Goal: Information Seeking & Learning: Learn about a topic

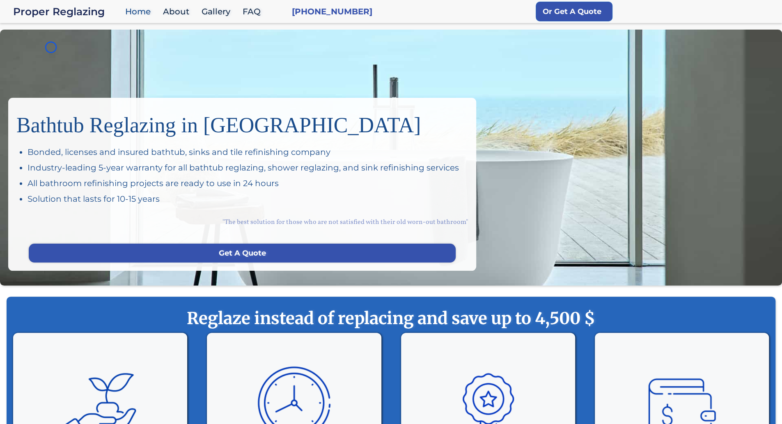
click at [51, 47] on div "Bathtub Reglazing in San Francisco Bonded, licenses and insured bathtub, sinks …" at bounding box center [391, 158] width 782 height 256
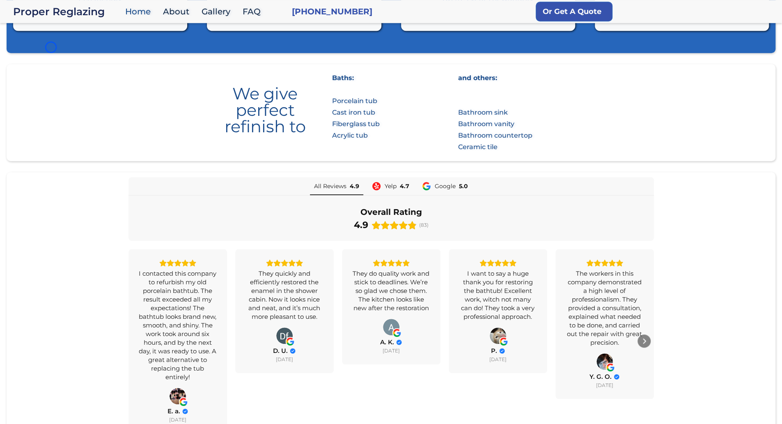
scroll to position [475, 0]
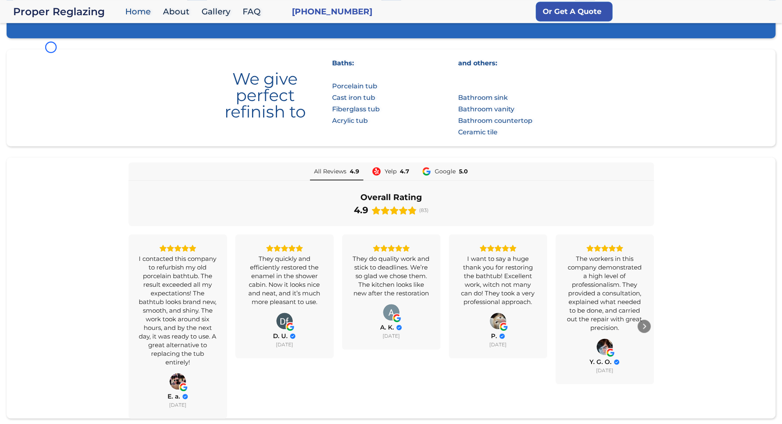
click at [53, 49] on section "We give perfect refinish to Baths: Porcelain tub Cast iron tub Fiberglass tub A…" at bounding box center [391, 97] width 769 height 97
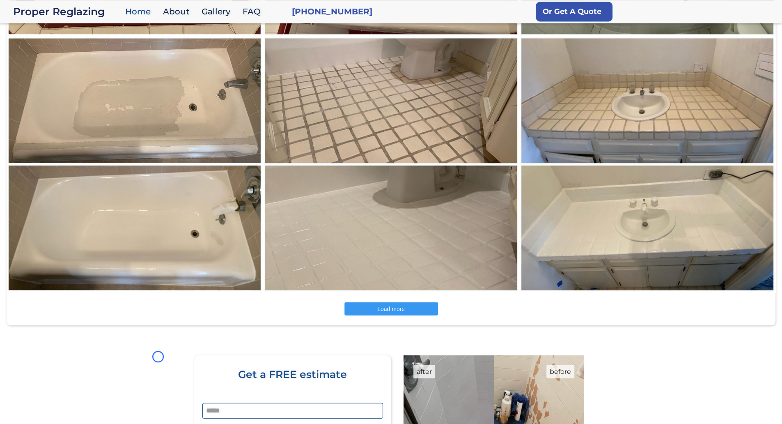
scroll to position [1166, 0]
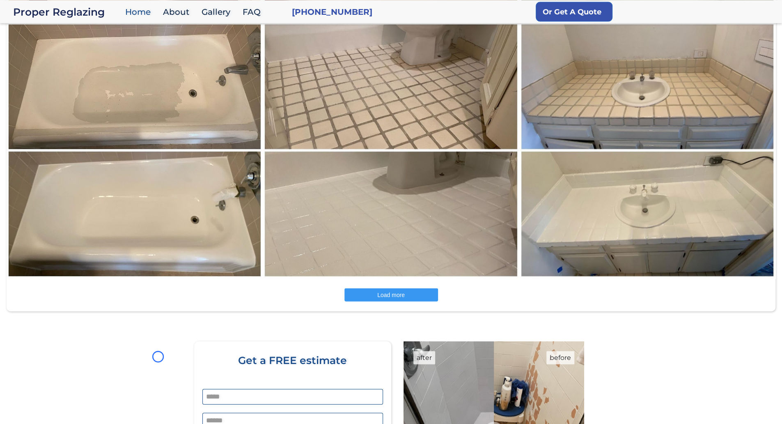
click at [53, 49] on img at bounding box center [134, 150] width 257 height 256
click at [73, 50] on img at bounding box center [134, 150] width 257 height 256
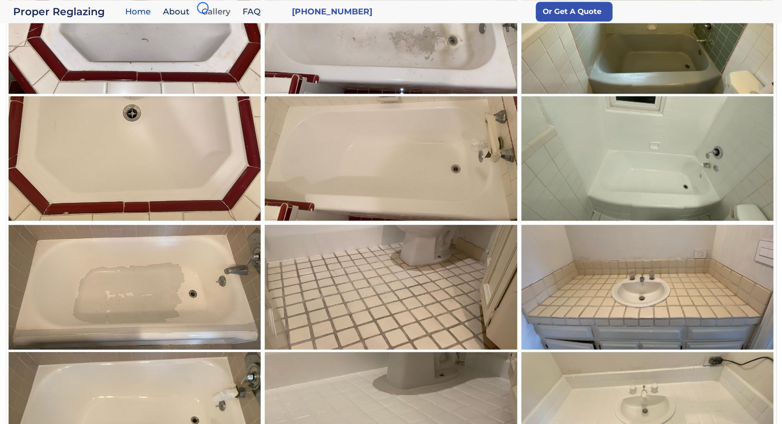
click at [203, 8] on link "Gallery" at bounding box center [217, 12] width 41 height 18
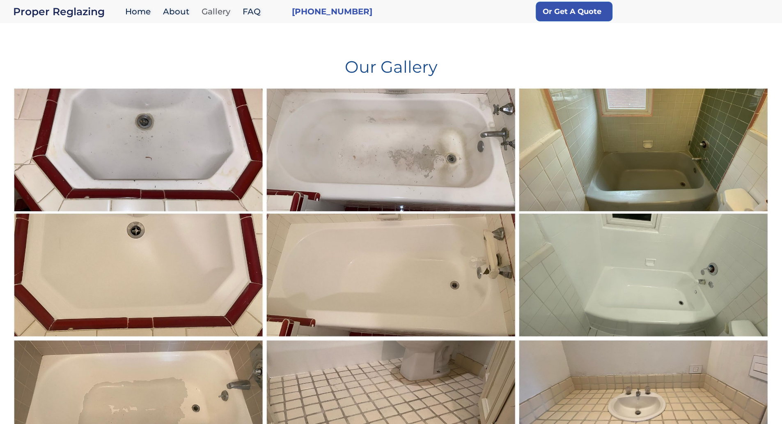
click at [203, 8] on link "Gallery" at bounding box center [217, 12] width 41 height 18
click at [44, 81] on div "Our Gallery" at bounding box center [390, 60] width 757 height 53
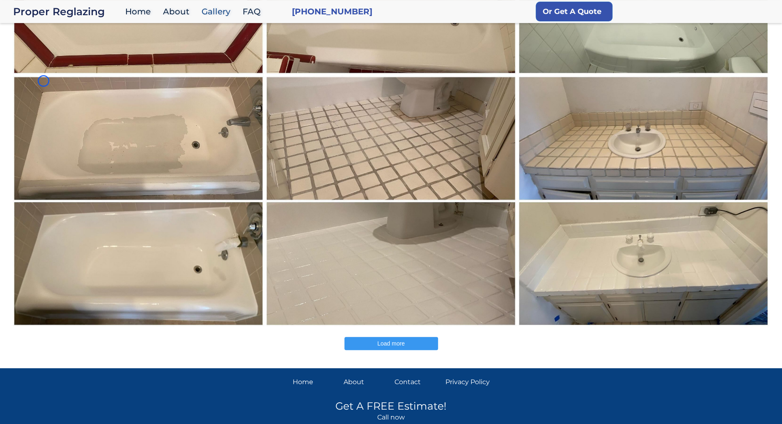
scroll to position [297, 0]
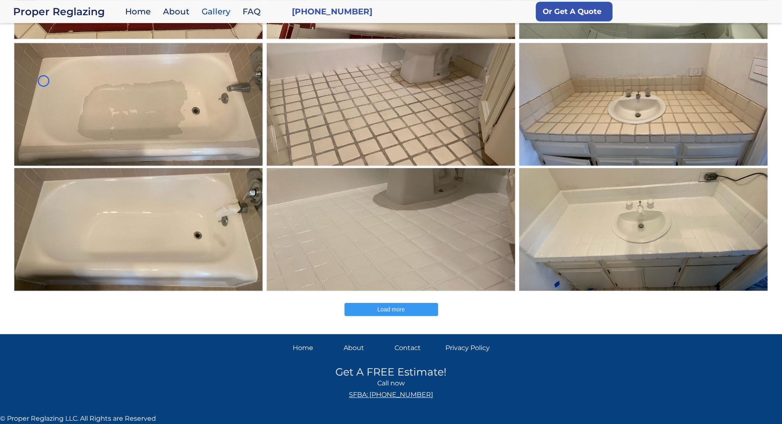
click at [44, 81] on img at bounding box center [138, 167] width 253 height 252
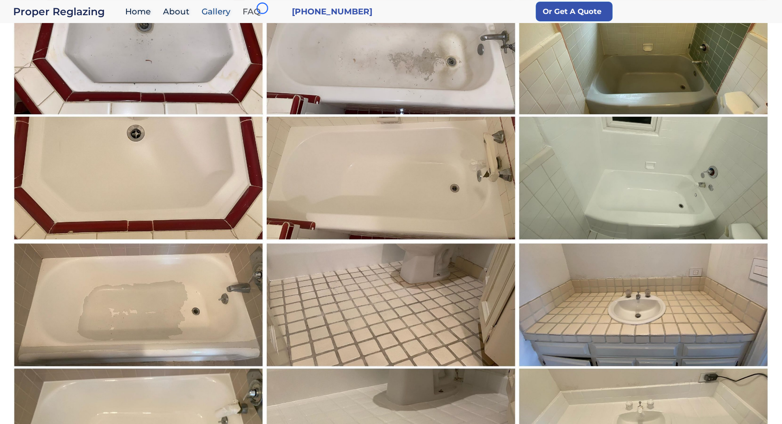
click at [262, 8] on link "FAQ" at bounding box center [253, 12] width 30 height 18
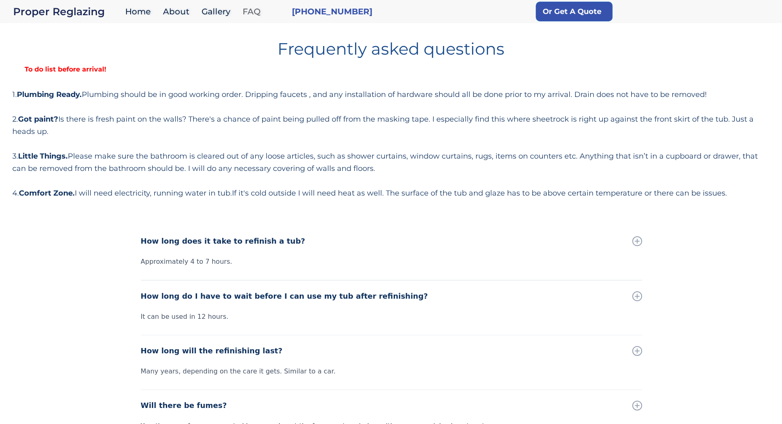
click at [262, 8] on link "FAQ" at bounding box center [253, 12] width 30 height 18
click at [70, 80] on div "Frequently asked questions To do list before arrival! 1. Plumbing Ready. Plumbi…" at bounding box center [390, 116] width 757 height 165
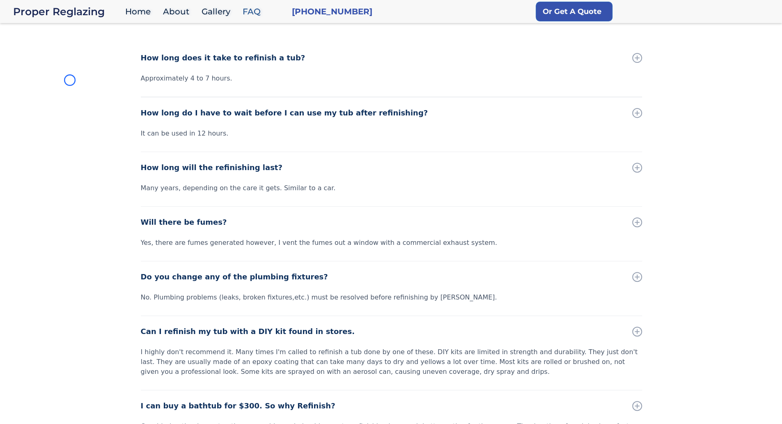
scroll to position [209, 0]
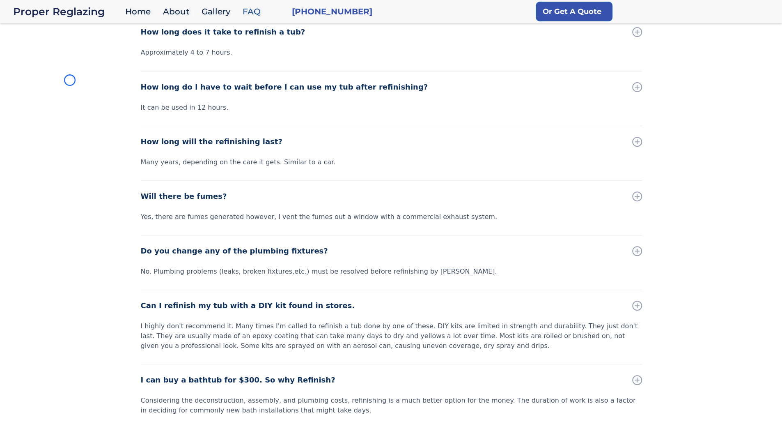
click at [70, 80] on div "How long does it take to refinish a tub? Approximately 4 to 7 hours. How long d…" at bounding box center [391, 245] width 782 height 458
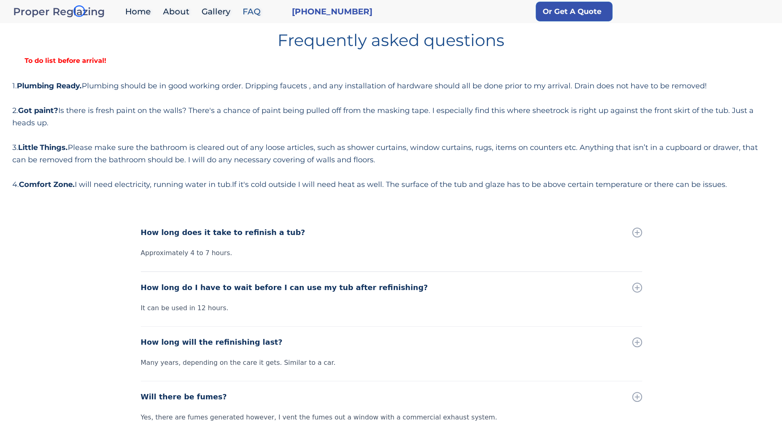
click at [79, 11] on div "Proper Reglazing" at bounding box center [67, 11] width 108 height 11
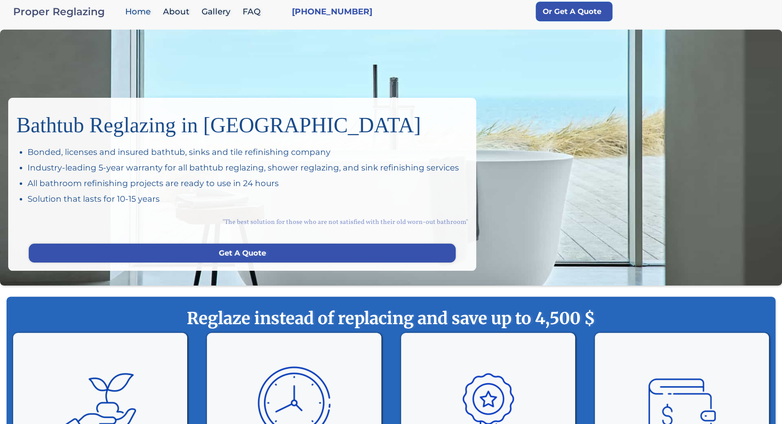
click at [79, 11] on div "Proper Reglazing" at bounding box center [67, 11] width 108 height 11
click at [69, 76] on div "Bathtub Reglazing in [GEOGRAPHIC_DATA] Bonded, licenses and insured bathtub, si…" at bounding box center [391, 158] width 782 height 256
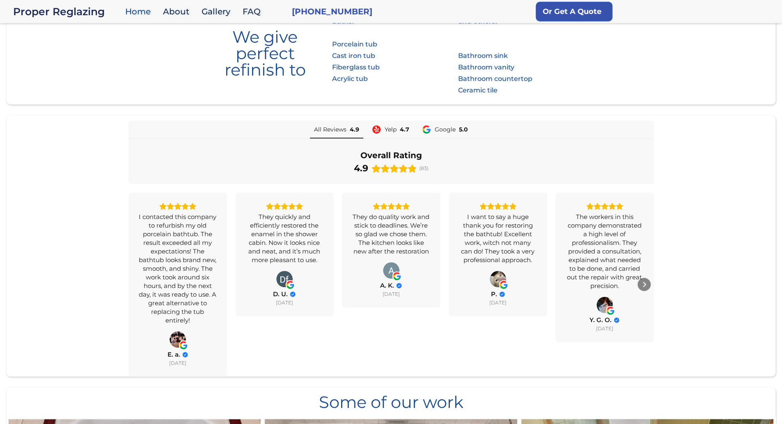
scroll to position [561, 0]
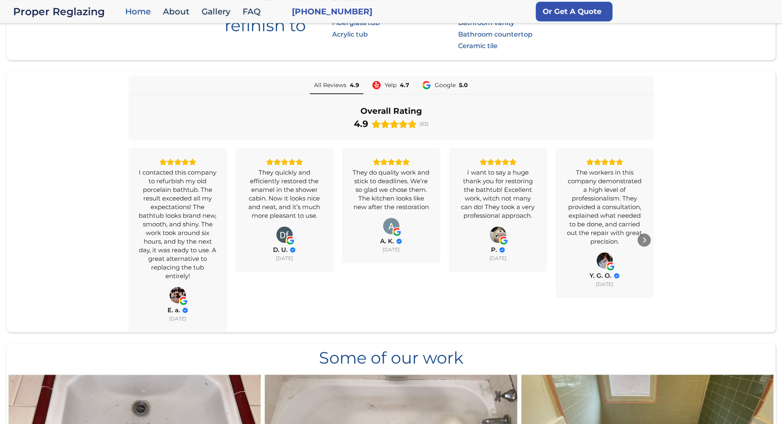
click at [69, 76] on div "All Reviews 4.9 Yelp 4.7 Google 5.0 Overall Rating 4.9 (83) I contacted this co…" at bounding box center [391, 204] width 769 height 256
